Goal: Navigation & Orientation: Find specific page/section

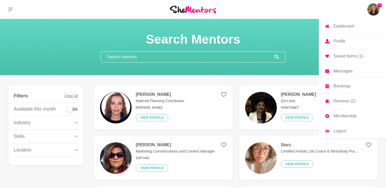
click at [369, 10] on img at bounding box center [373, 9] width 13 height 13
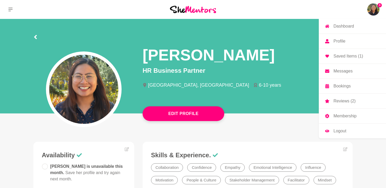
click at [377, 6] on img at bounding box center [373, 9] width 13 height 13
click at [348, 54] on p "Saved Items (1)" at bounding box center [348, 56] width 30 height 4
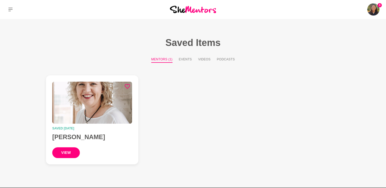
click at [76, 150] on button "view" at bounding box center [66, 152] width 28 height 11
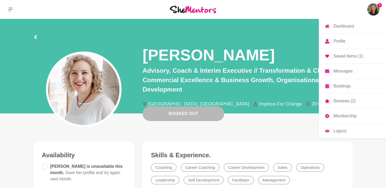
click at [371, 12] on img at bounding box center [373, 9] width 13 height 13
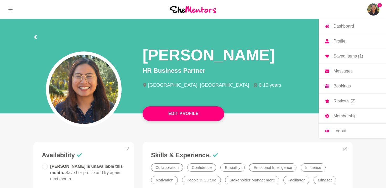
click at [338, 71] on p "Messages" at bounding box center [342, 71] width 19 height 4
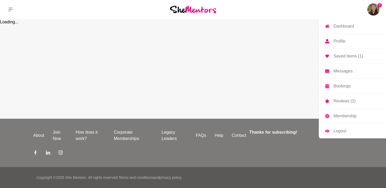
click at [338, 101] on p "Reviews (2)" at bounding box center [344, 101] width 22 height 4
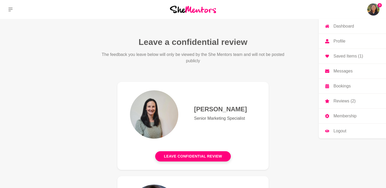
click at [373, 6] on img at bounding box center [373, 9] width 13 height 13
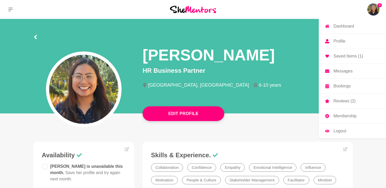
click at [367, 10] on img at bounding box center [373, 9] width 13 height 13
